Goal: Transaction & Acquisition: Subscribe to service/newsletter

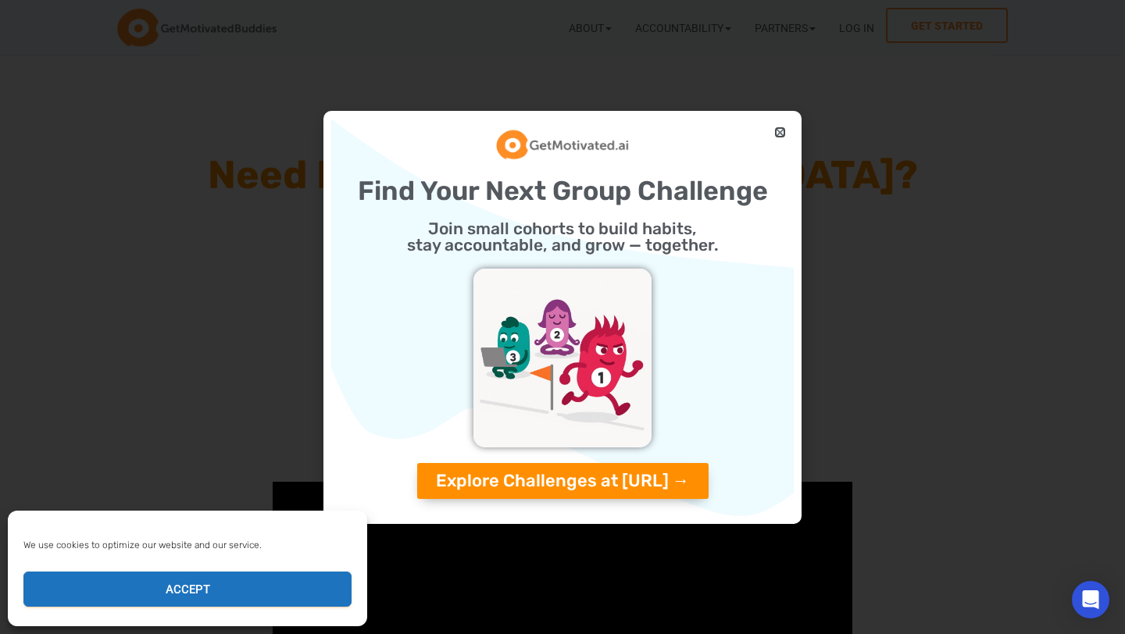
click at [784, 134] on icon "Close" at bounding box center [780, 133] width 12 height 12
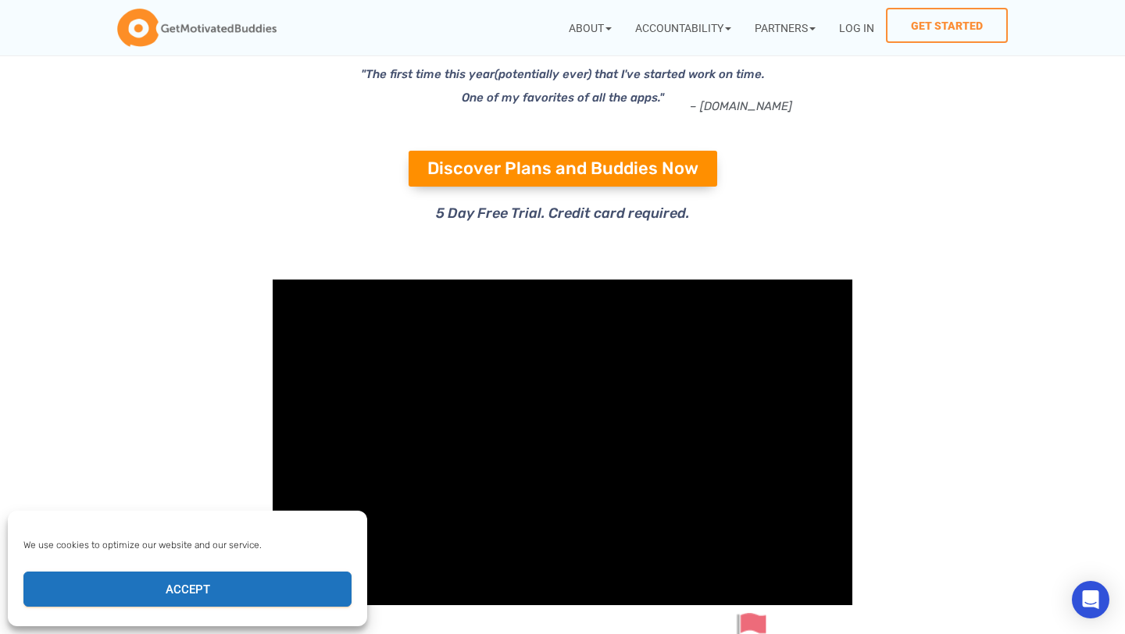
scroll to position [33, 0]
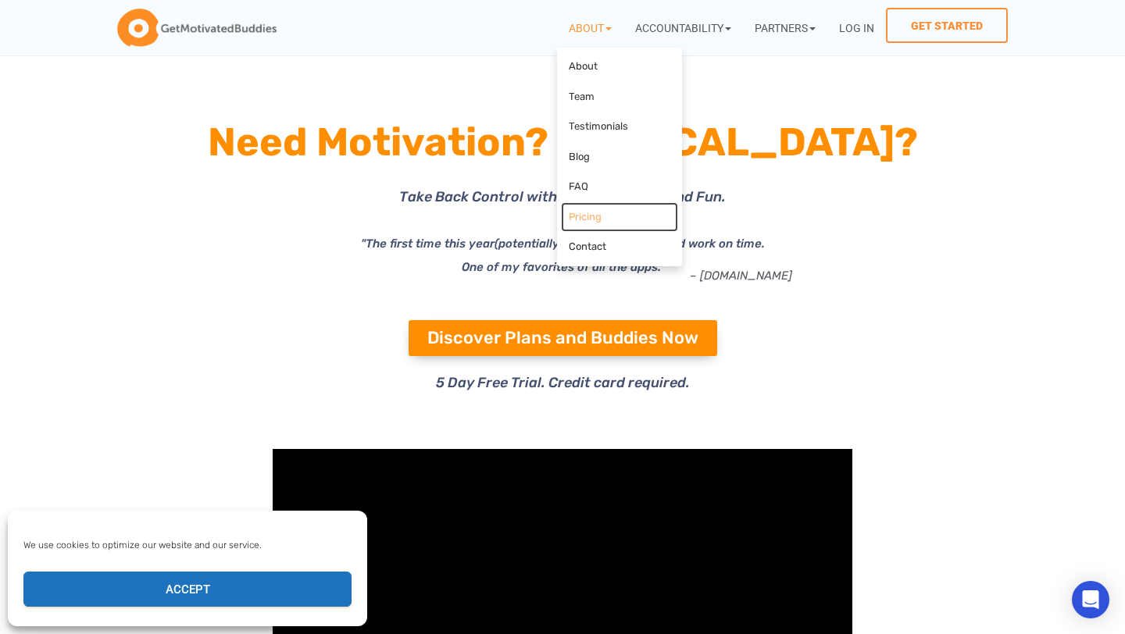
click at [591, 215] on link "Pricing" at bounding box center [619, 217] width 117 height 30
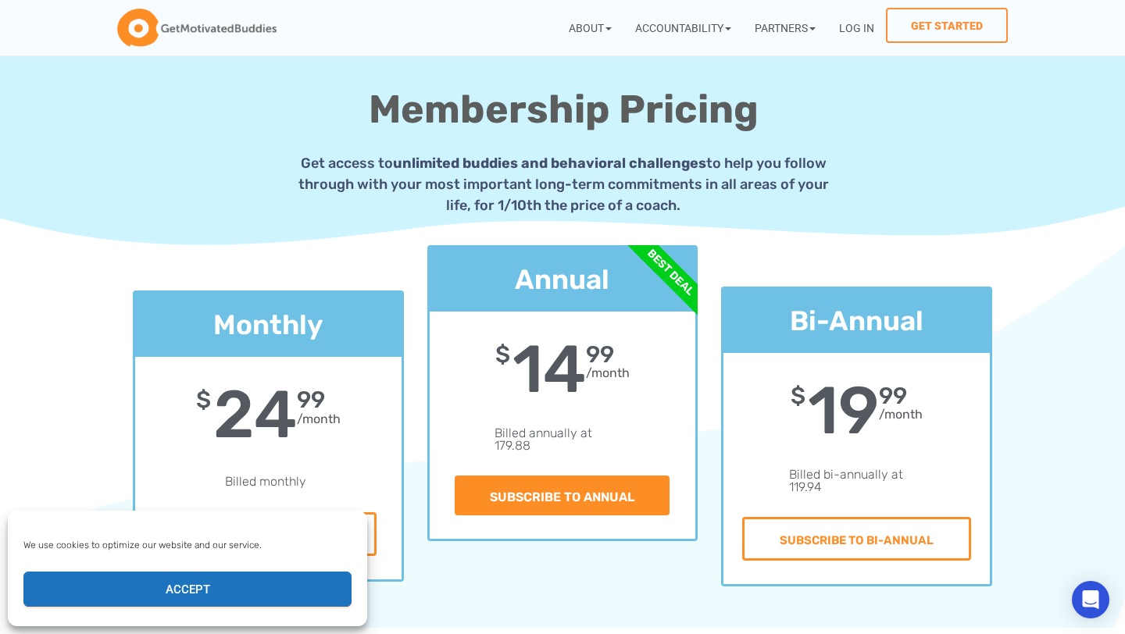
scroll to position [9, 0]
